Goal: Information Seeking & Learning: Learn about a topic

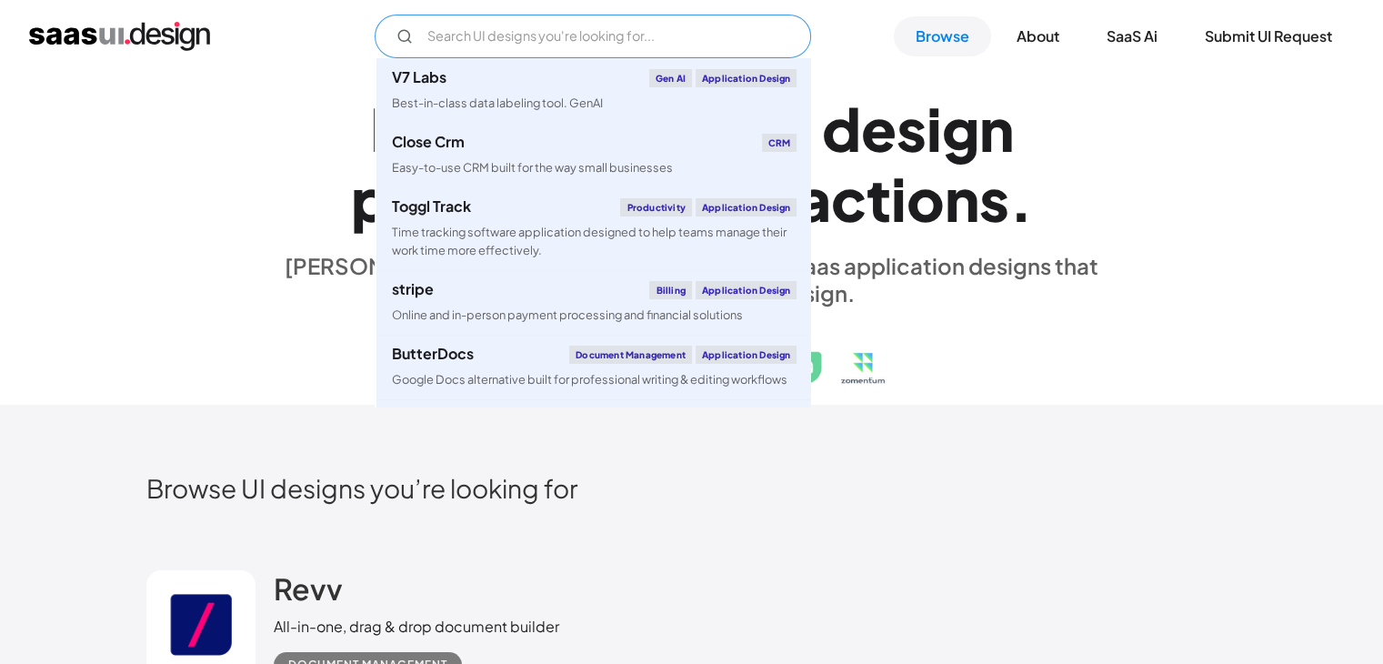
click at [535, 37] on input "Email Form" at bounding box center [593, 37] width 437 height 44
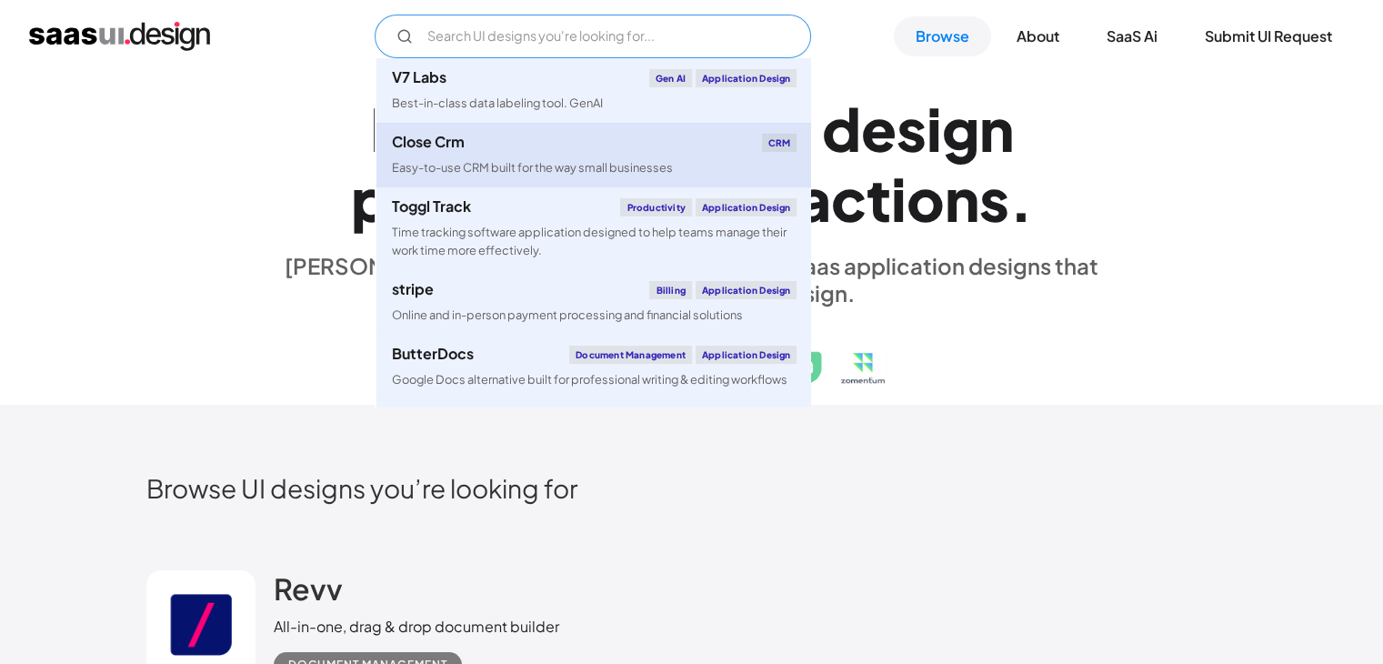
click at [486, 164] on div "Easy-to-use CRM built for the way small businesses" at bounding box center [531, 167] width 281 height 17
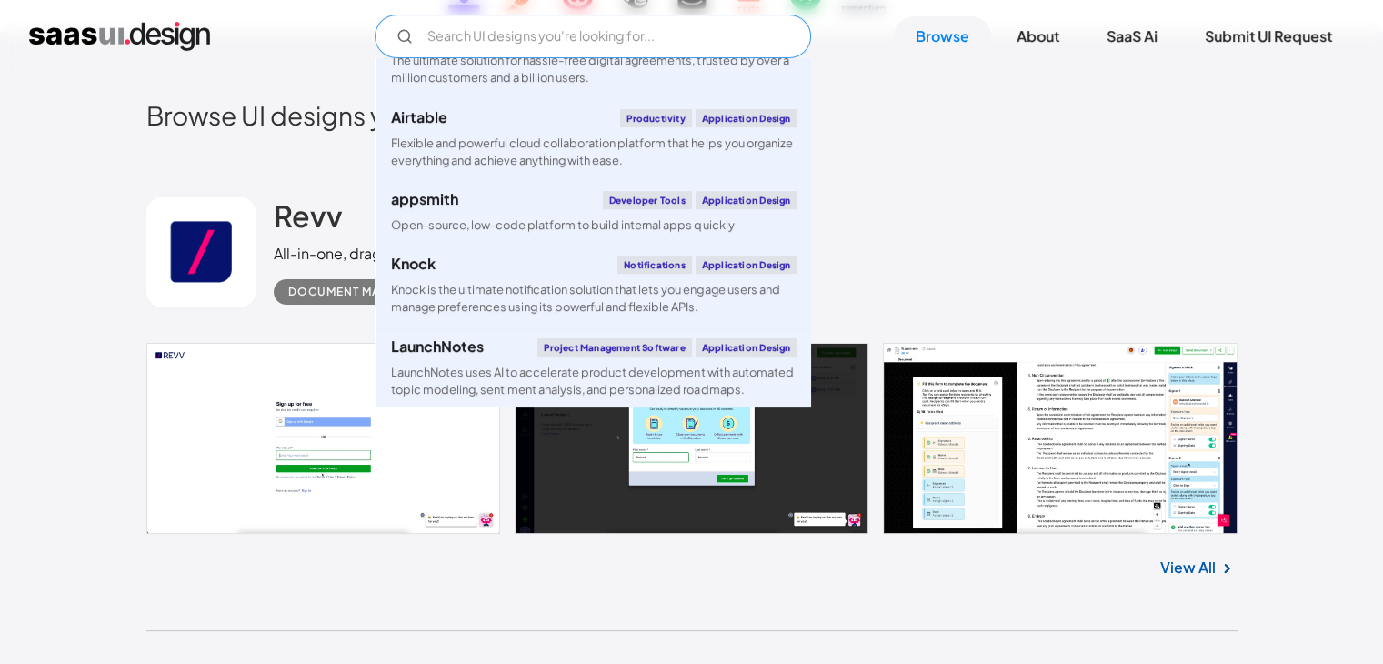
scroll to position [3165, 0]
click at [1093, 282] on div "Revv All-in-one, drag & drop document builder Document Management" at bounding box center [691, 252] width 1091 height 182
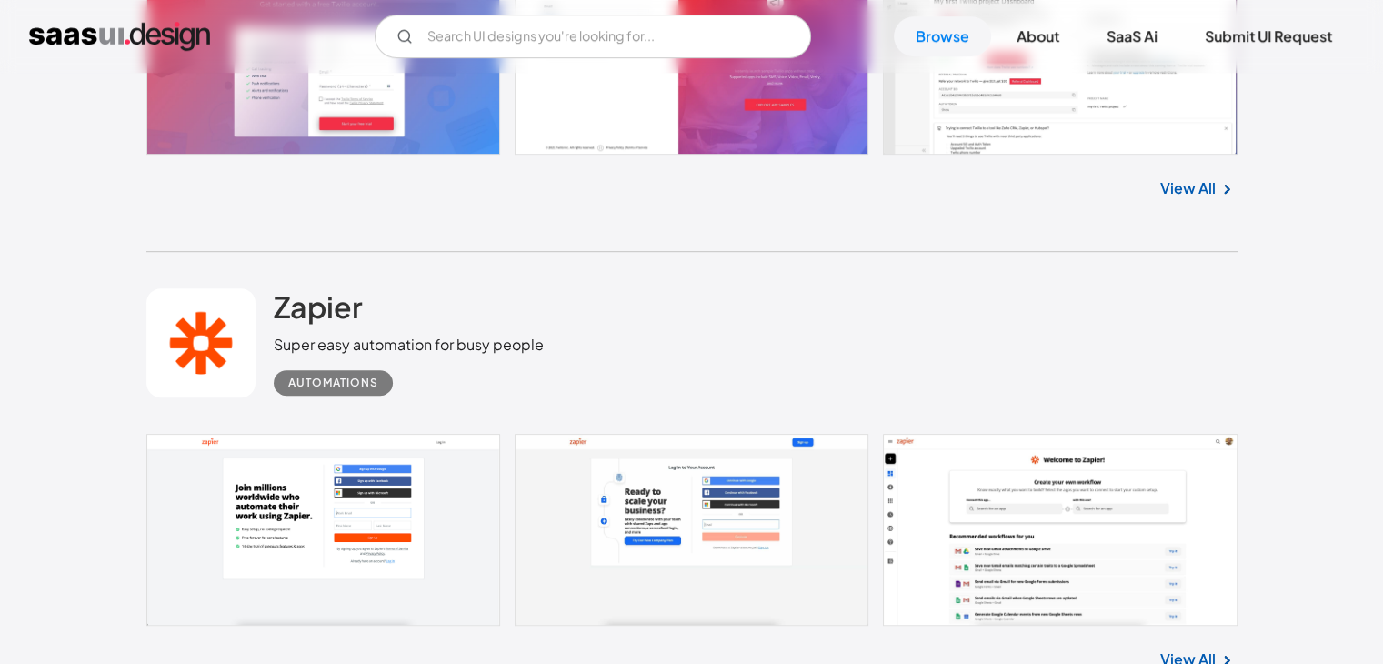
scroll to position [7770, 0]
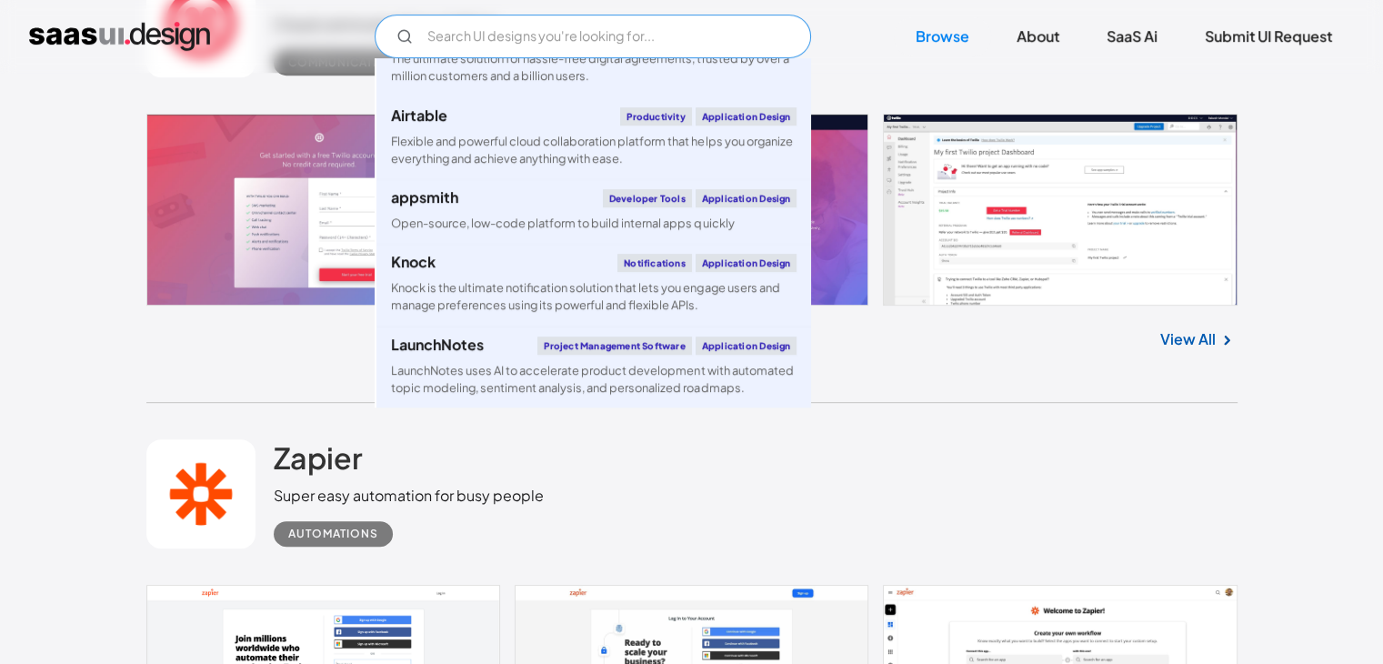
click at [520, 37] on input "Email Form" at bounding box center [593, 37] width 437 height 44
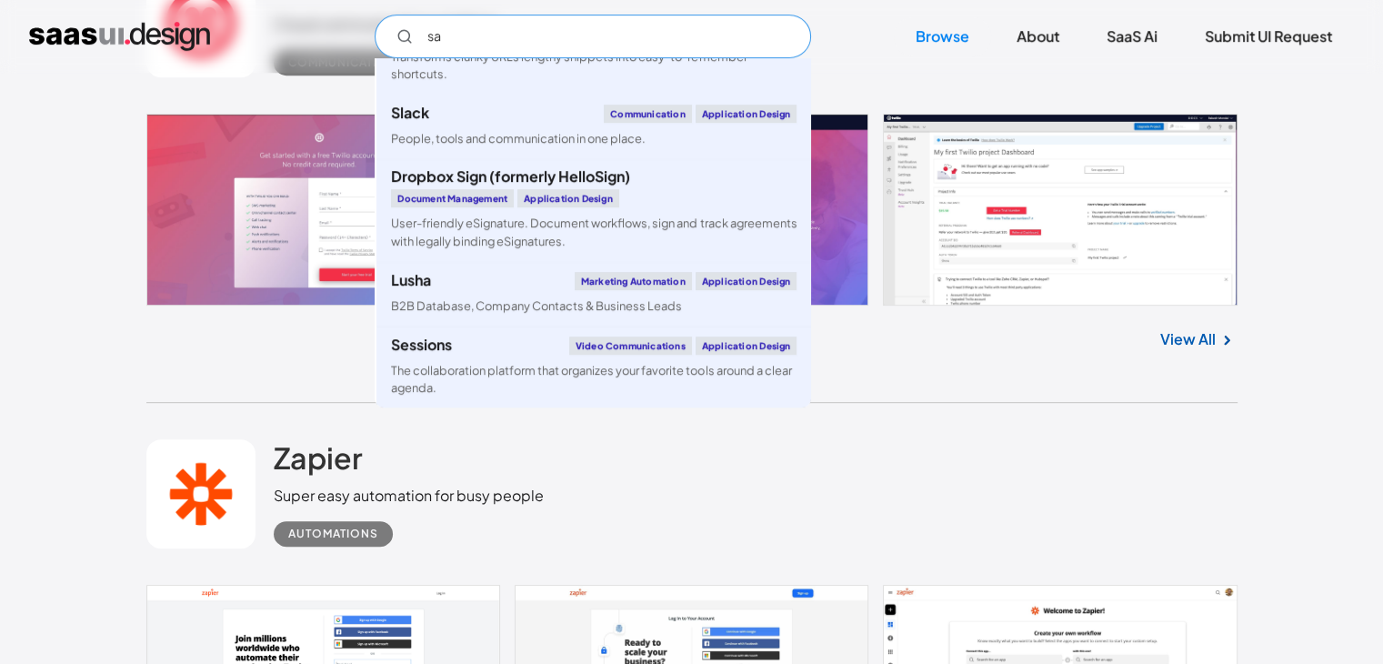
scroll to position [0, 0]
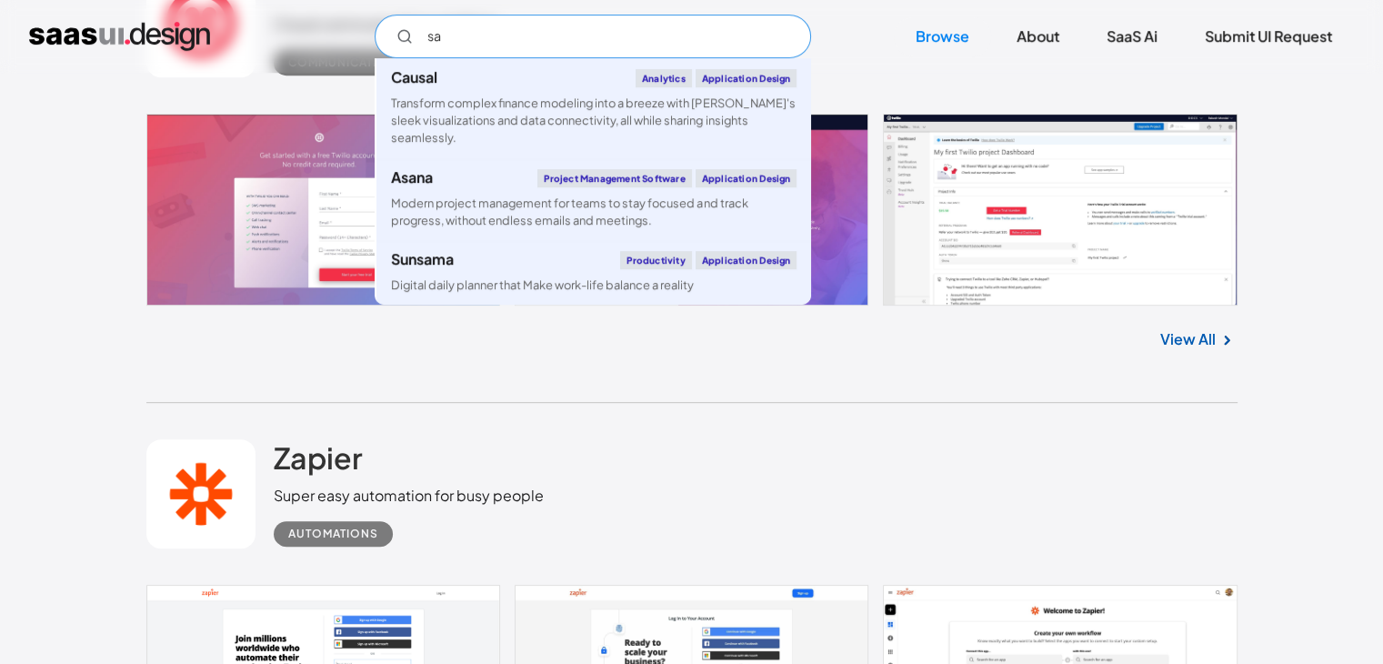
type input "s"
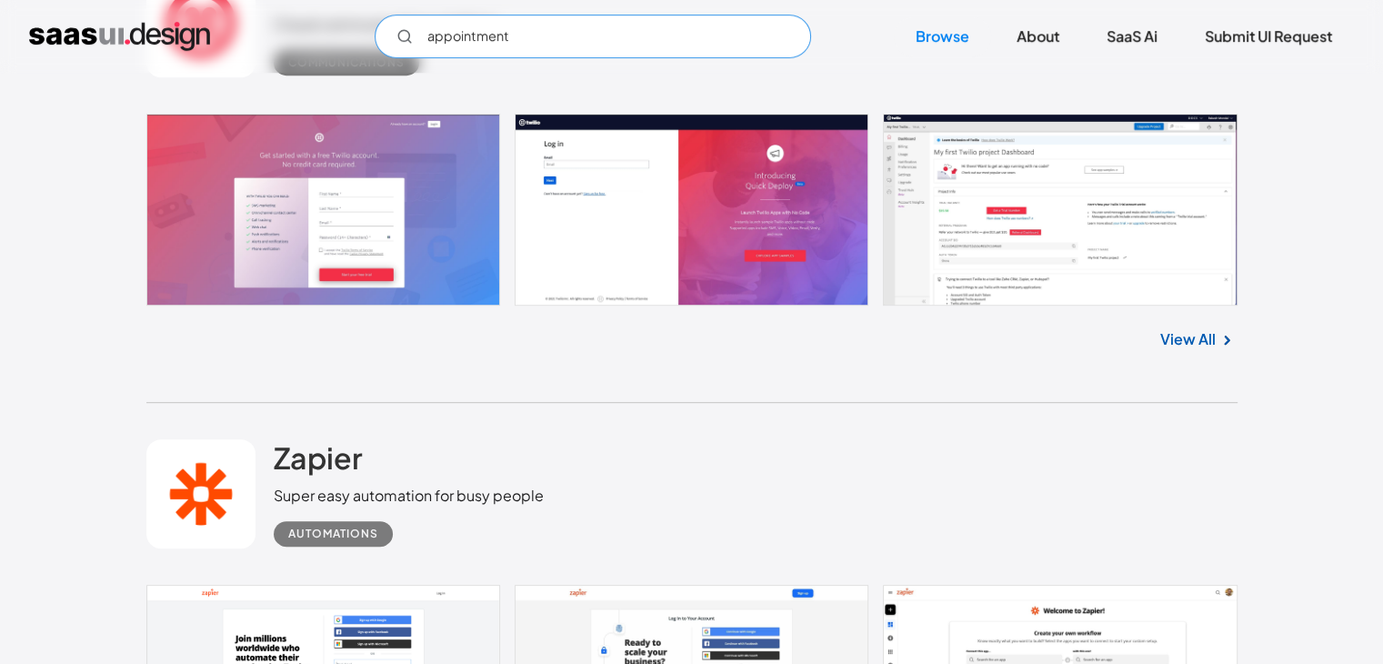
type input "appointment"
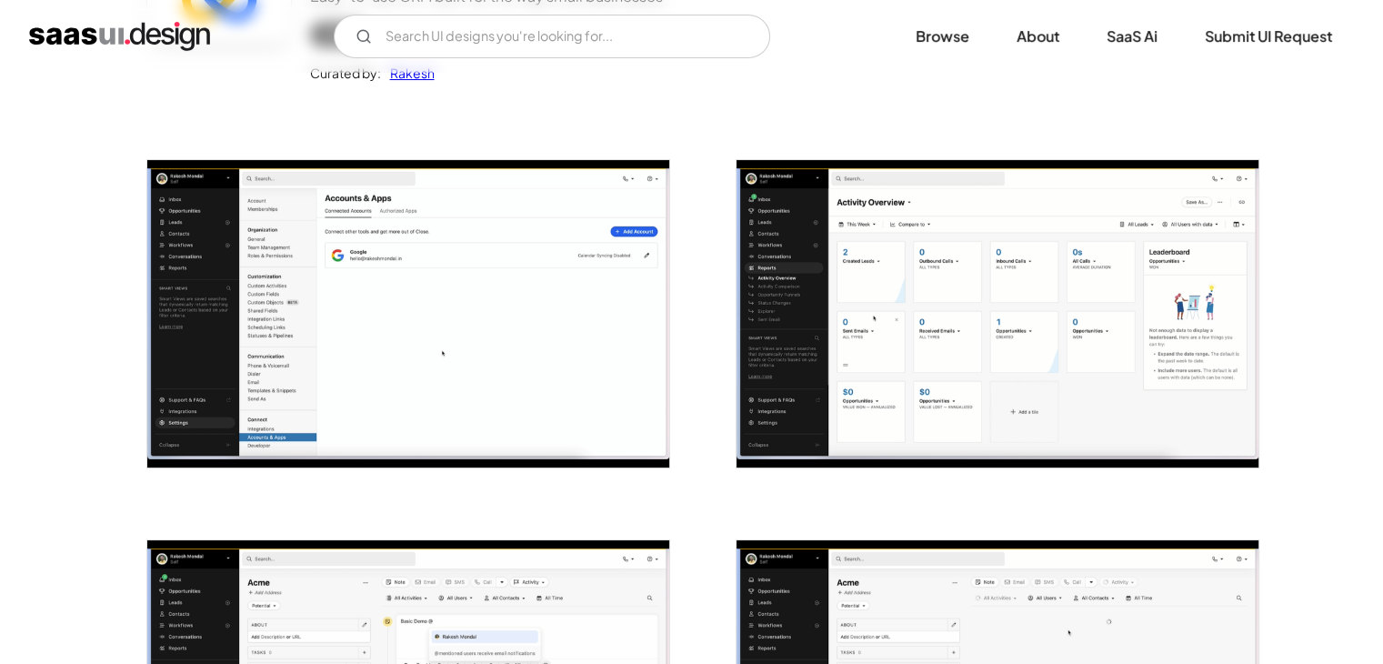
scroll to position [258, 0]
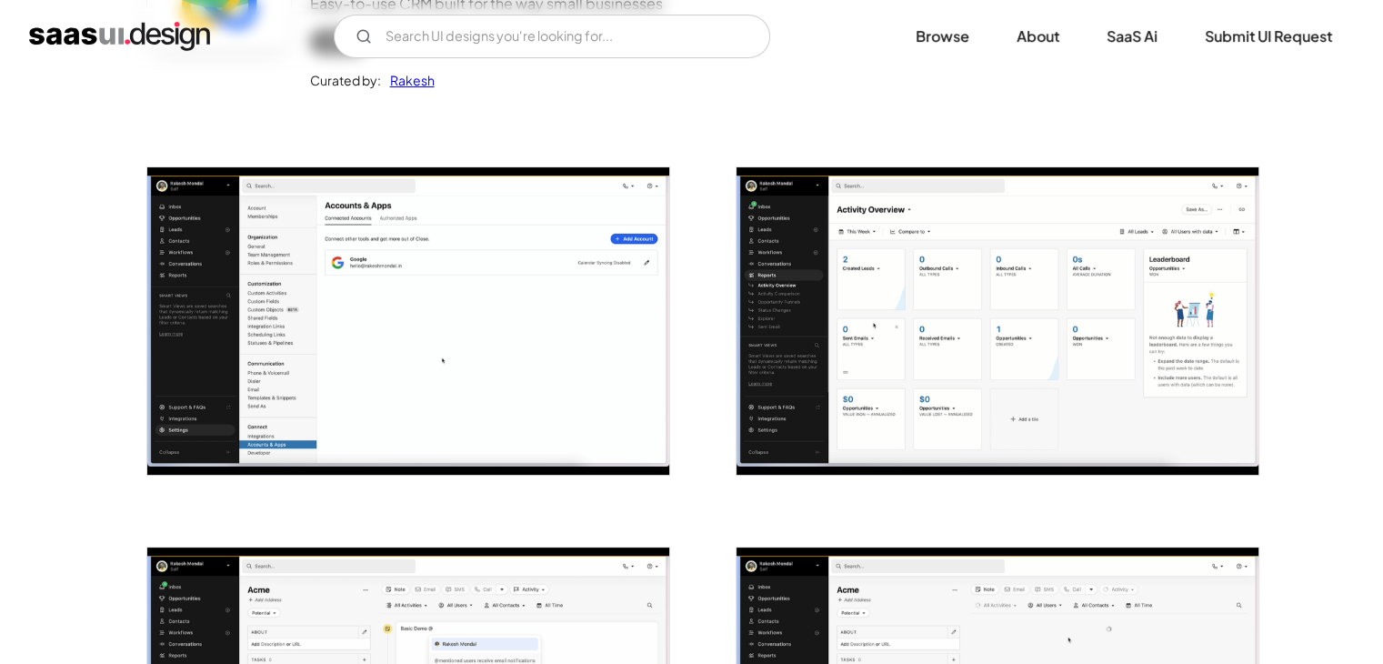
click at [471, 339] on img "open lightbox" at bounding box center [408, 320] width 522 height 307
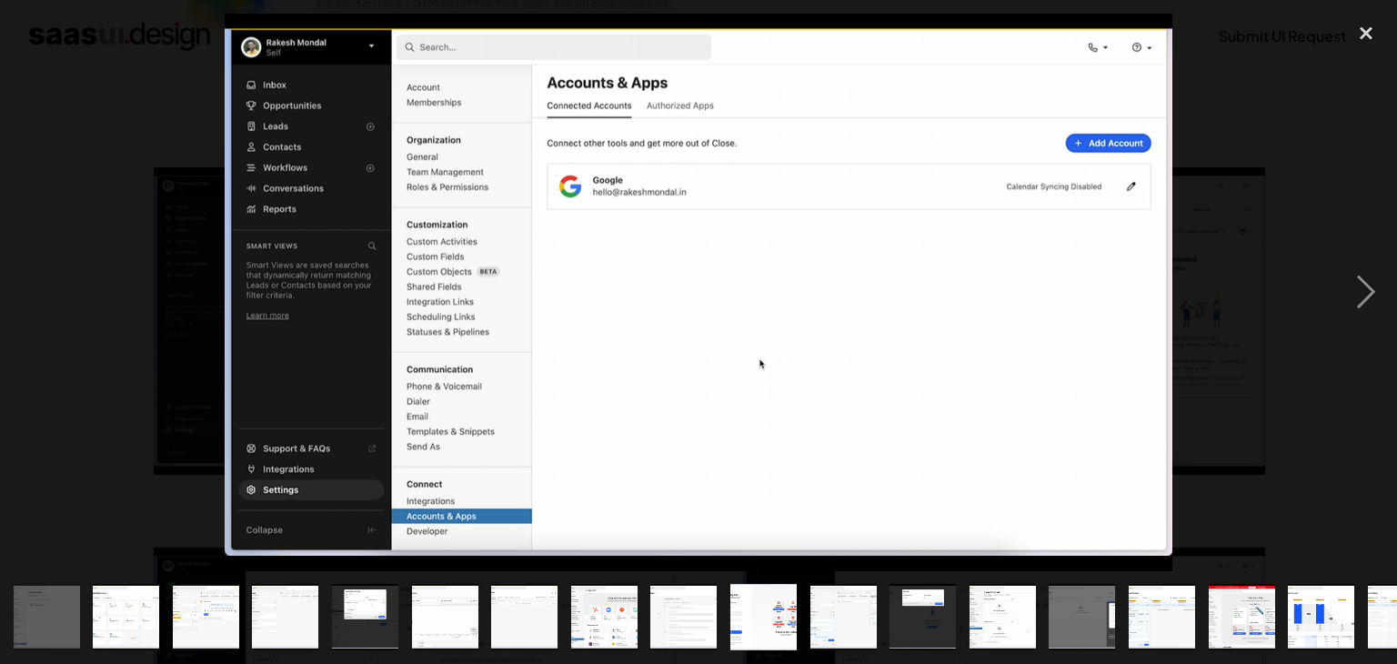
click at [1250, 309] on div at bounding box center [698, 292] width 1397 height 557
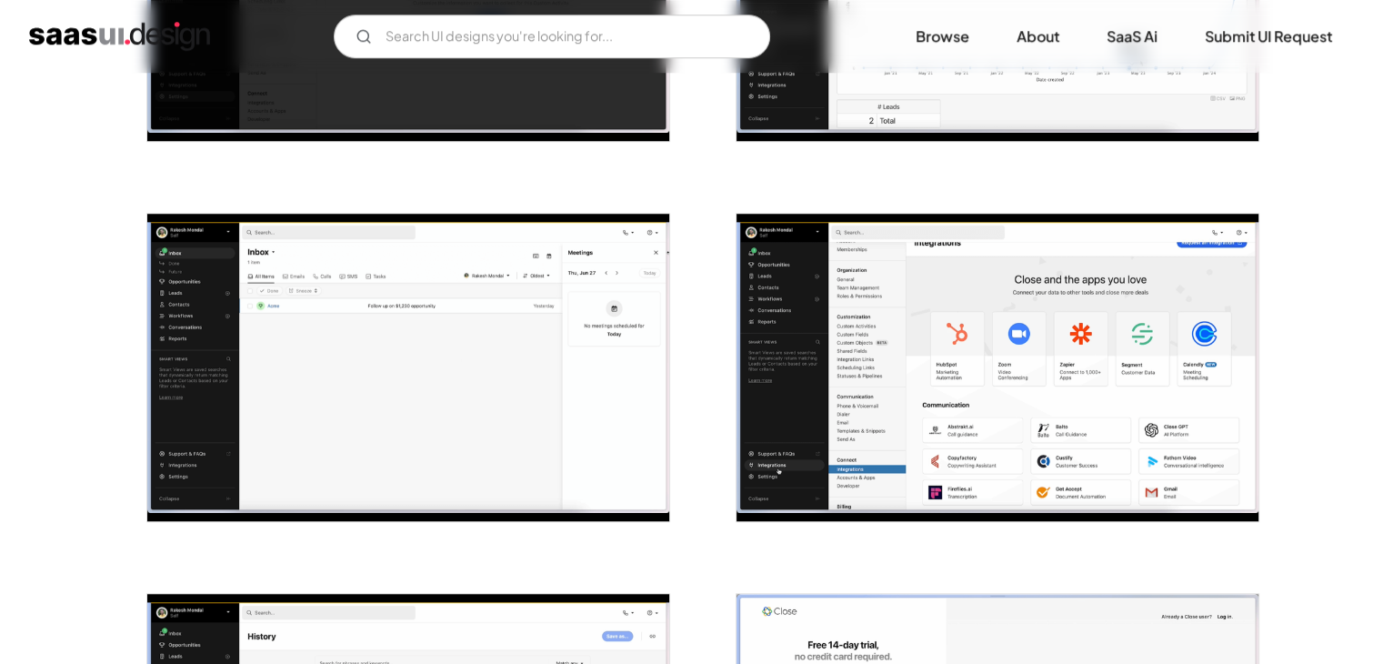
scroll to position [1357, 0]
